Goal: Find specific page/section: Find specific page/section

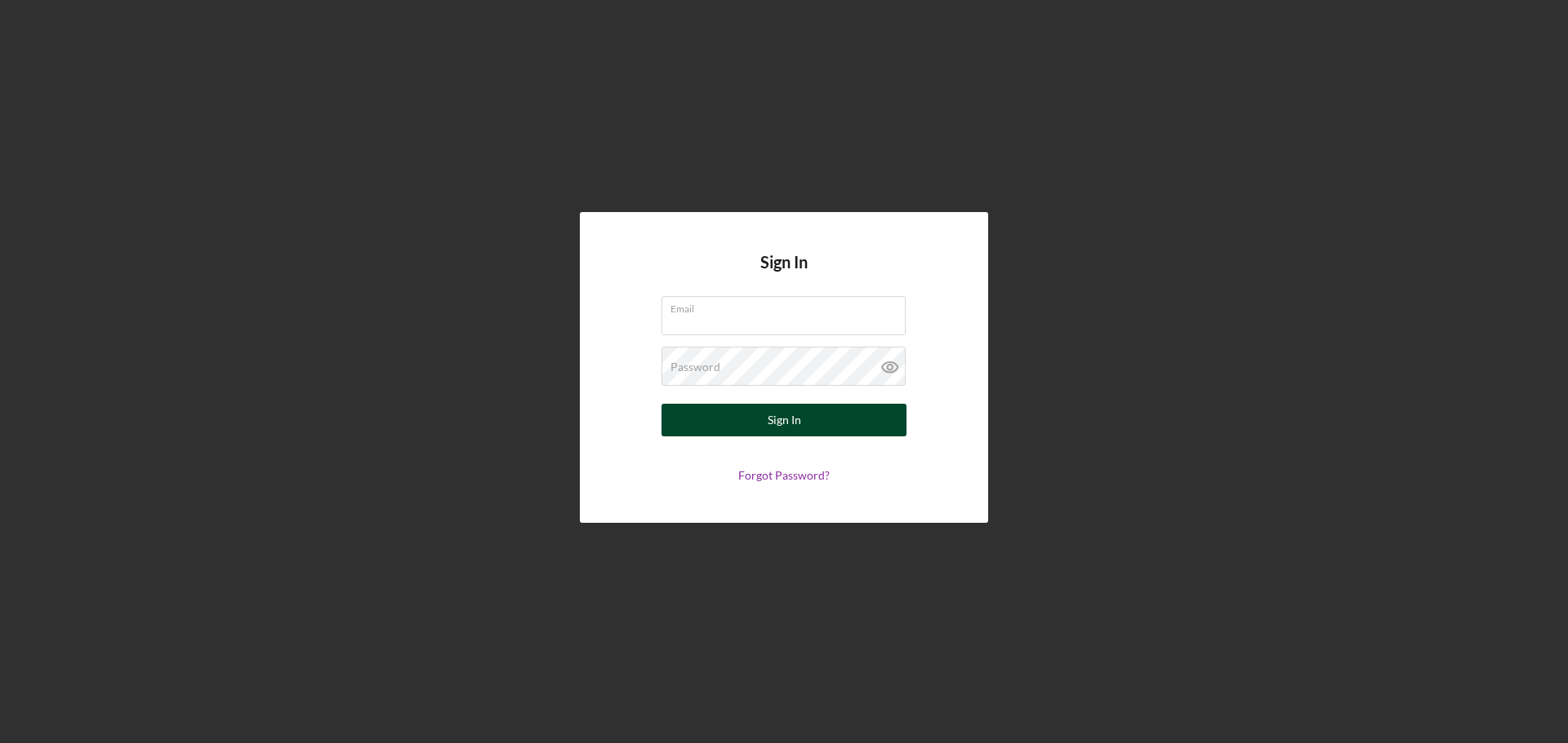
type input "[EMAIL_ADDRESS][DOMAIN_NAME]"
click at [710, 411] on button "Sign In" at bounding box center [784, 420] width 245 height 32
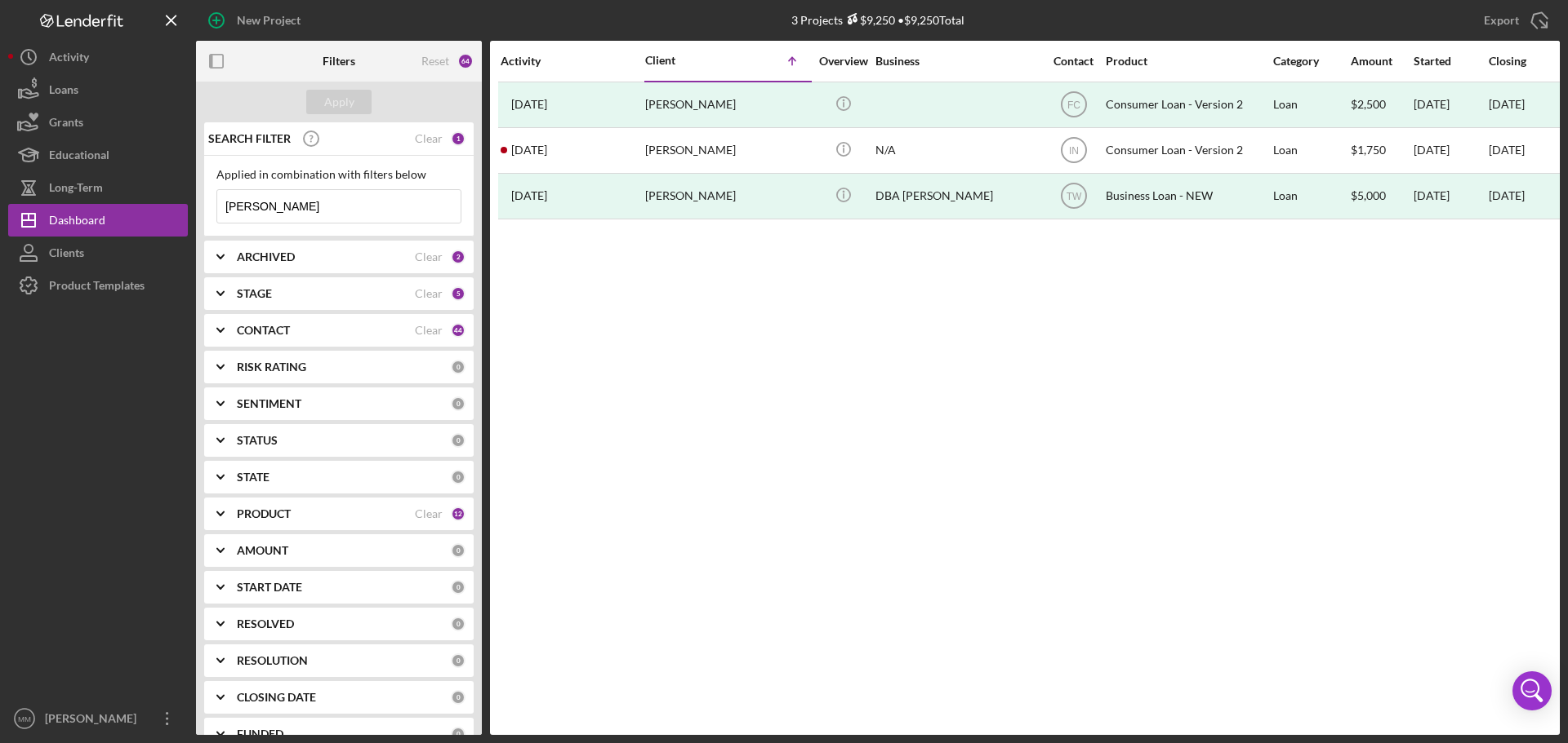
click at [347, 208] on input "[PERSON_NAME]" at bounding box center [339, 206] width 243 height 32
click at [322, 97] on button "Apply" at bounding box center [339, 102] width 65 height 25
